Goal: Task Accomplishment & Management: Use online tool/utility

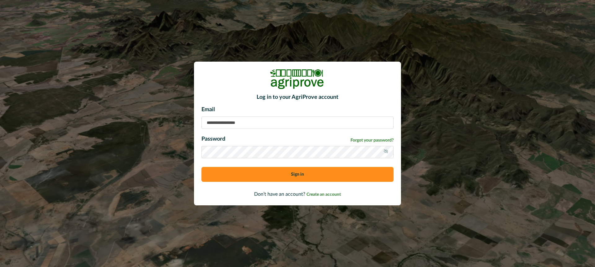
click at [239, 123] on input at bounding box center [297, 122] width 192 height 12
type input "**********"
click at [252, 173] on button "Sign in" at bounding box center [297, 174] width 192 height 15
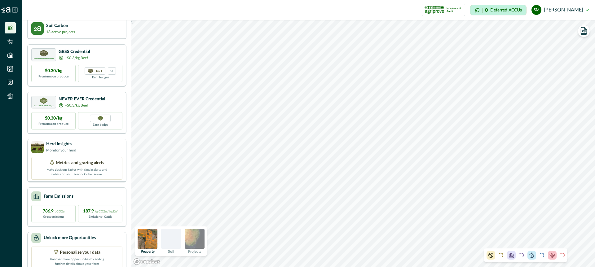
scroll to position [36, 0]
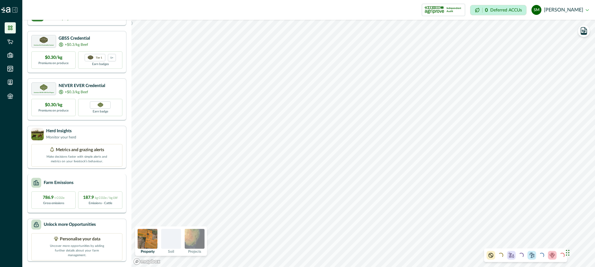
click at [93, 181] on div "Farm Emissions" at bounding box center [76, 183] width 91 height 10
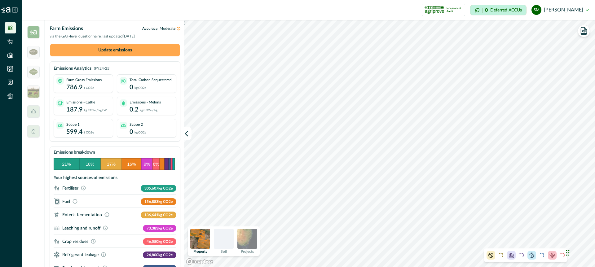
click at [138, 52] on button "Update emissions" at bounding box center [115, 50] width 130 height 12
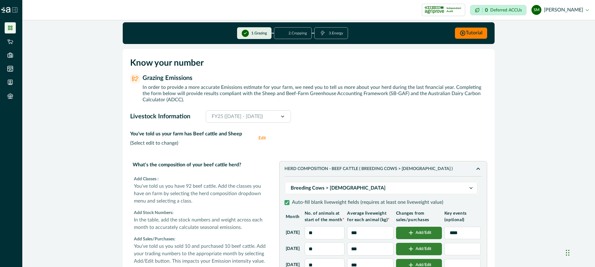
click at [295, 33] on button "2 . Cropping" at bounding box center [293, 33] width 38 height 12
